Goal: Check status

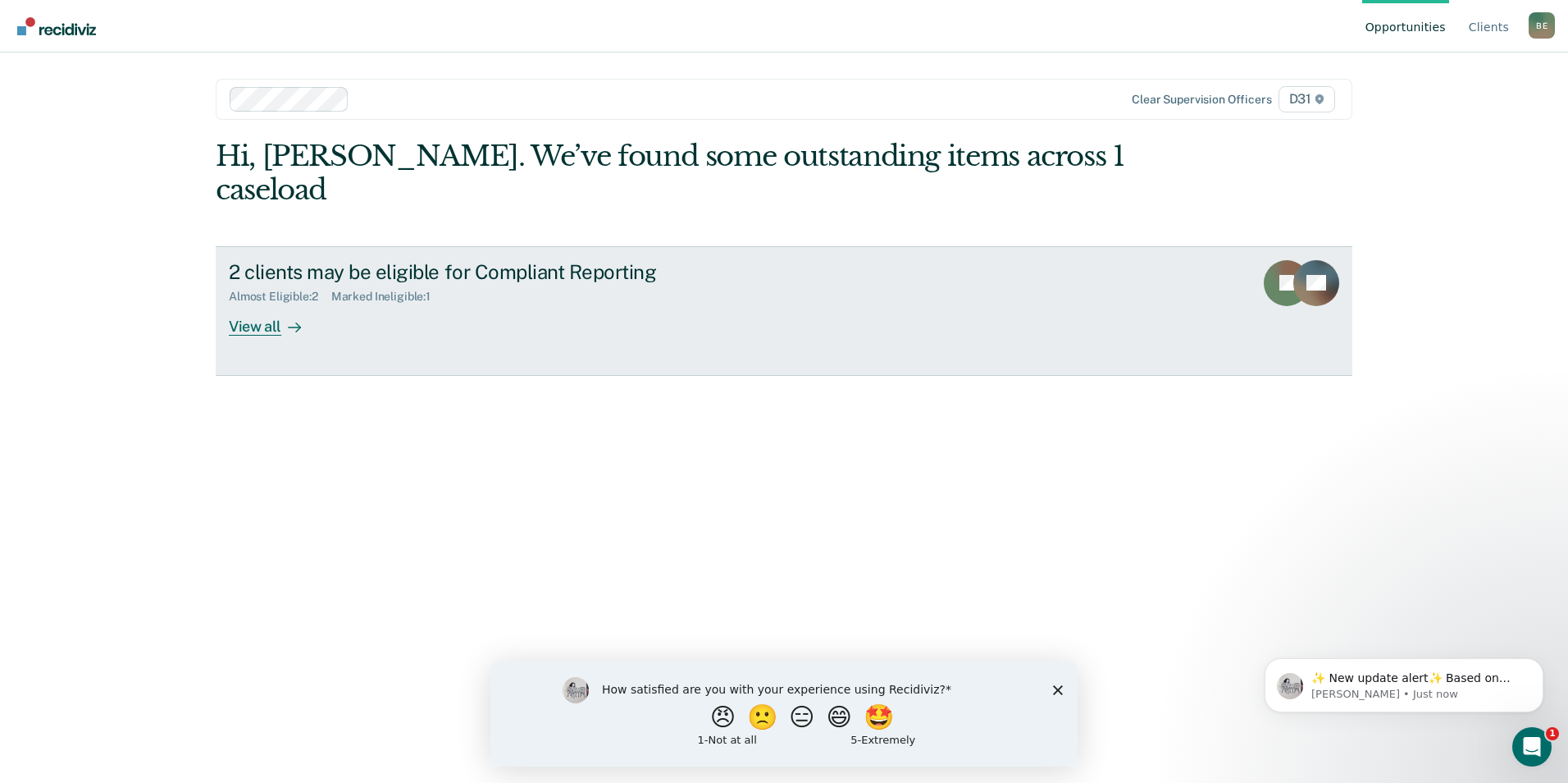
click at [261, 303] on div "View all" at bounding box center [275, 319] width 92 height 32
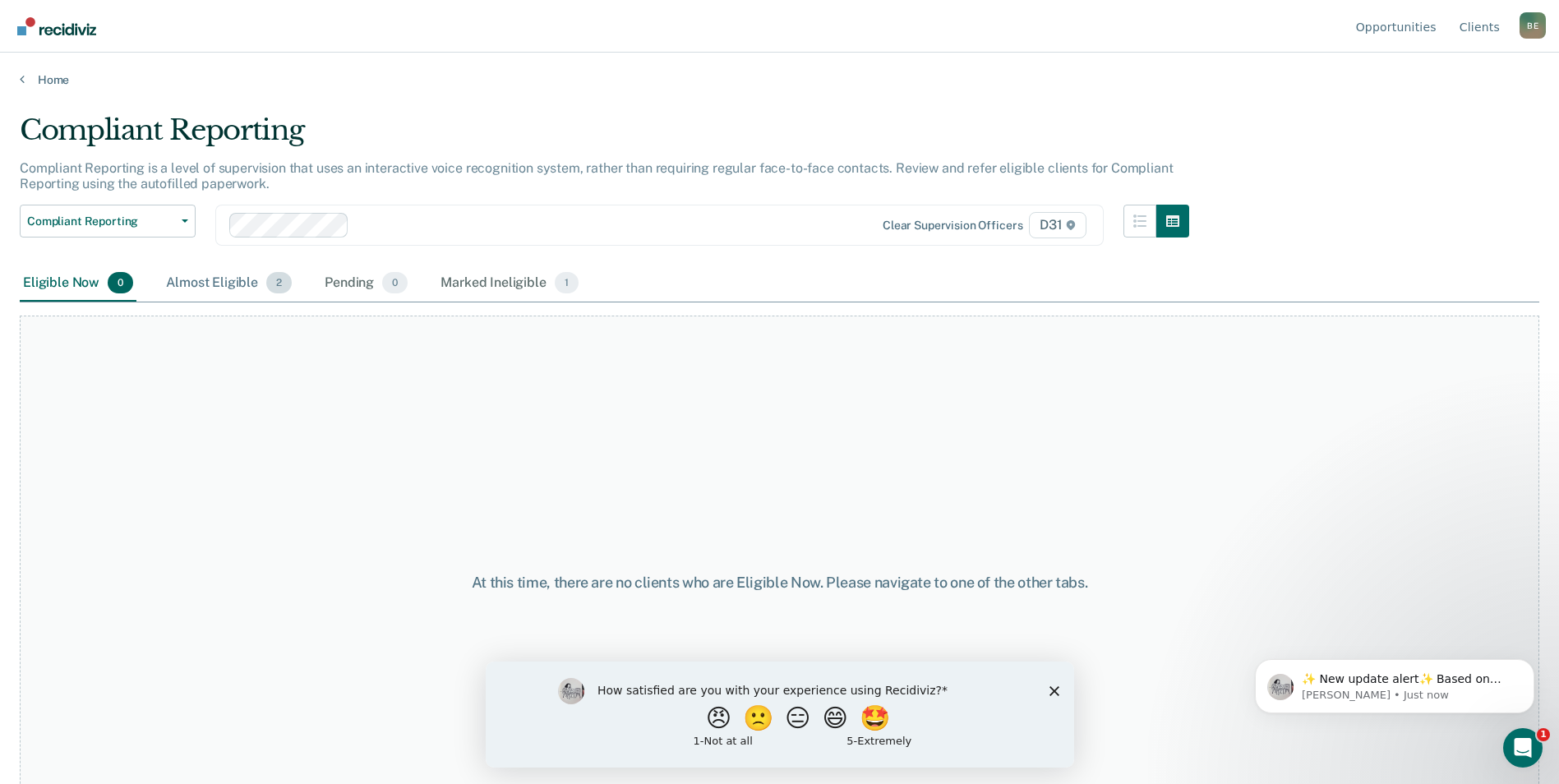
click at [210, 277] on div "Almost Eligible 2" at bounding box center [229, 283] width 132 height 36
